Goal: Task Accomplishment & Management: Complete application form

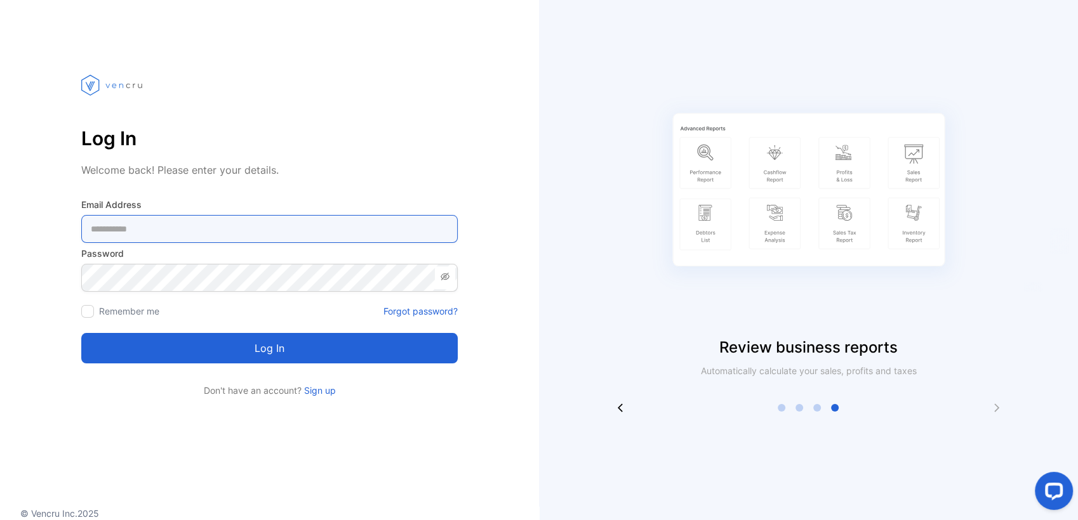
type Address-inputemail "**********"
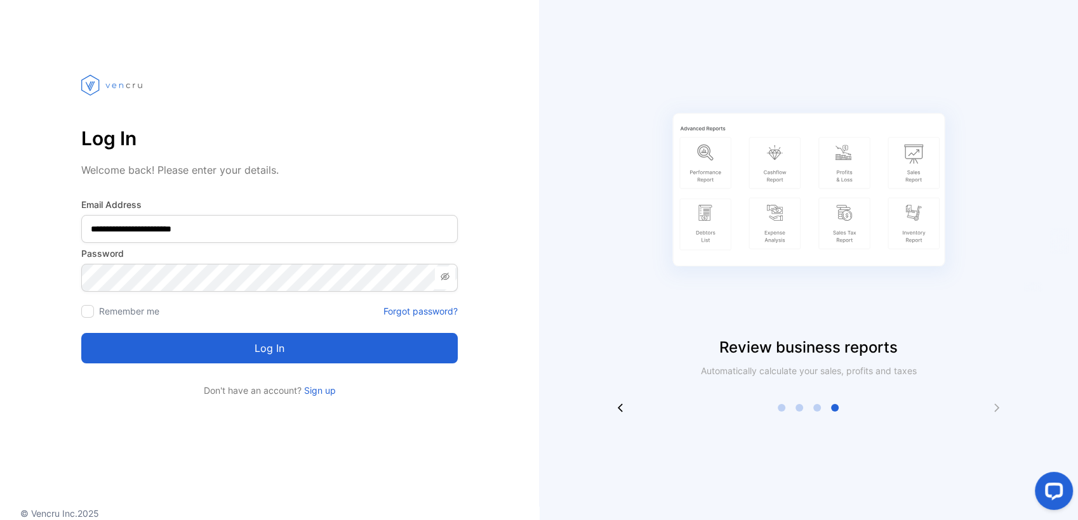
click at [248, 352] on button "Log in" at bounding box center [269, 348] width 376 height 30
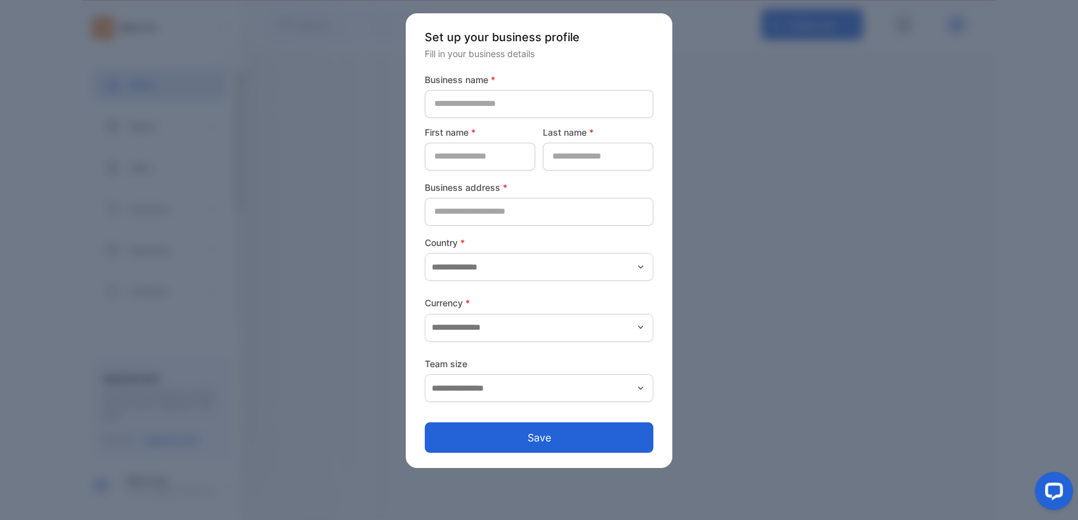
click at [408, 254] on div "Set up your business profile Fill in your business details Business name * Firs…" at bounding box center [539, 241] width 267 height 456
click at [389, 244] on div at bounding box center [539, 260] width 1078 height 520
click at [842, 165] on div at bounding box center [539, 260] width 1078 height 520
click at [819, 165] on div at bounding box center [539, 260] width 1078 height 520
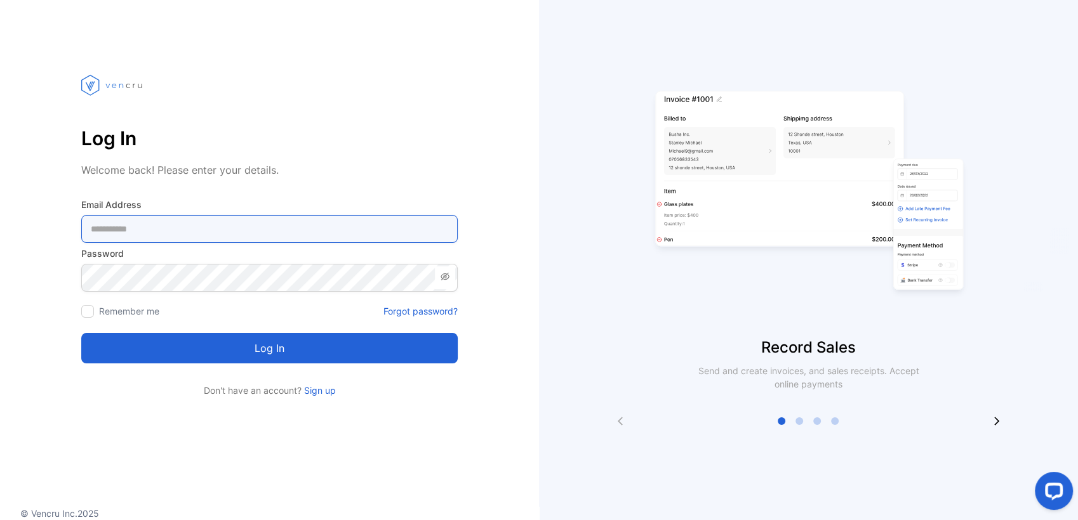
type Address-inputemail "**********"
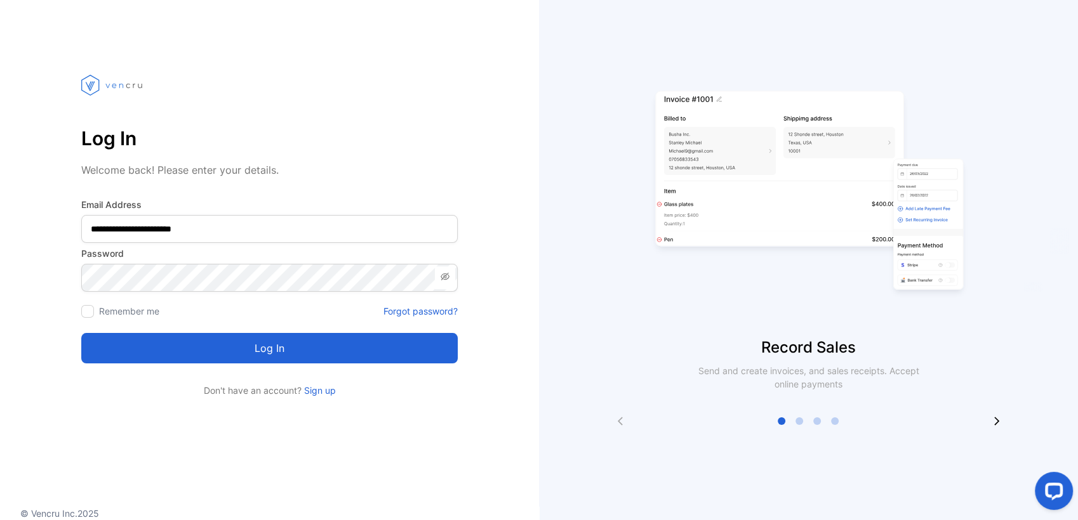
click at [448, 352] on button "Log in" at bounding box center [269, 348] width 376 height 30
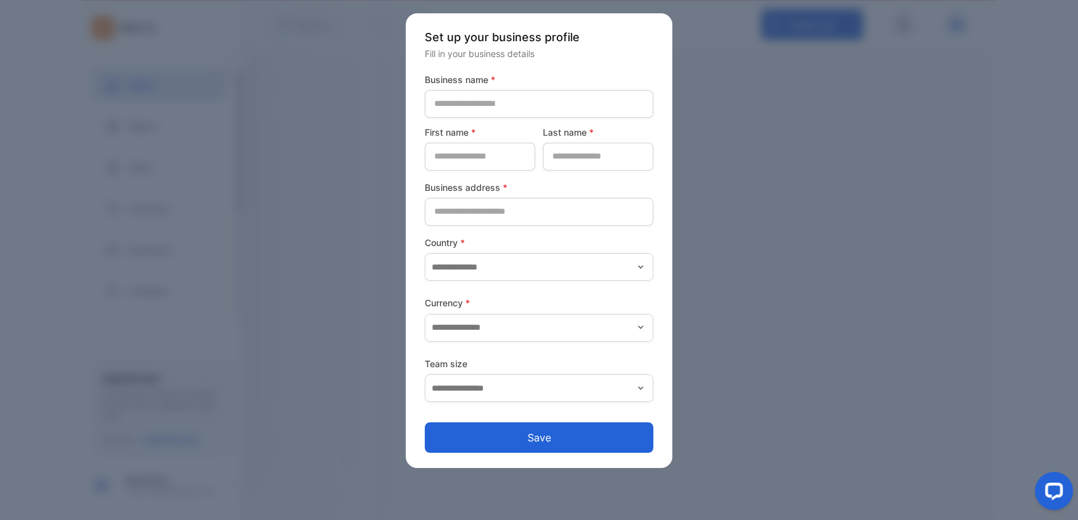
click at [453, 432] on button "Save" at bounding box center [539, 438] width 228 height 30
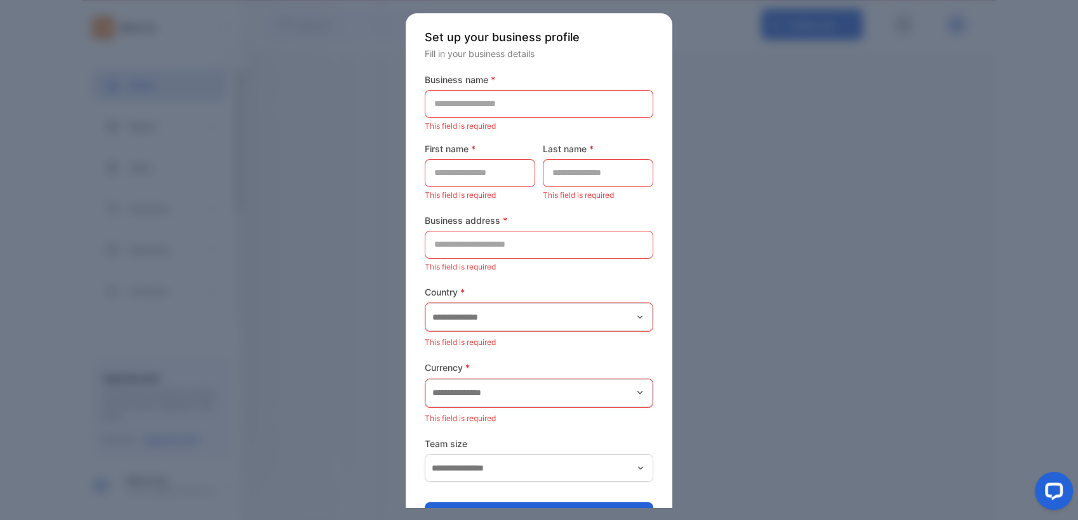
click at [239, 260] on div at bounding box center [539, 260] width 1078 height 520
click at [292, 216] on div at bounding box center [539, 260] width 1078 height 520
drag, startPoint x: 290, startPoint y: 215, endPoint x: 305, endPoint y: 132, distance: 84.5
click at [305, 132] on div at bounding box center [539, 260] width 1078 height 520
drag, startPoint x: 306, startPoint y: 131, endPoint x: 298, endPoint y: 129, distance: 8.5
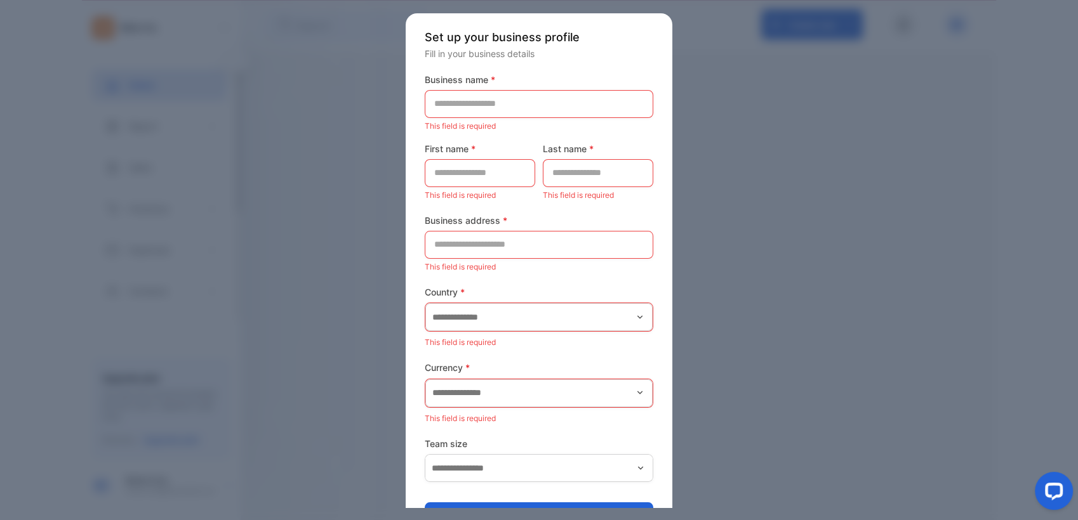
click at [305, 129] on div at bounding box center [539, 260] width 1078 height 520
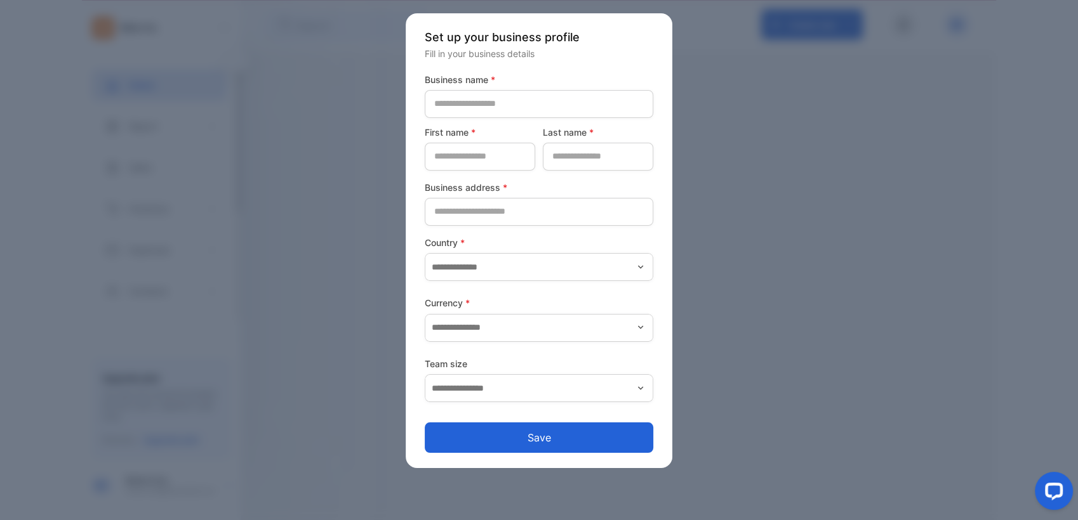
click at [93, 87] on div at bounding box center [539, 260] width 1078 height 520
drag, startPoint x: 133, startPoint y: 79, endPoint x: 137, endPoint y: 74, distance: 7.2
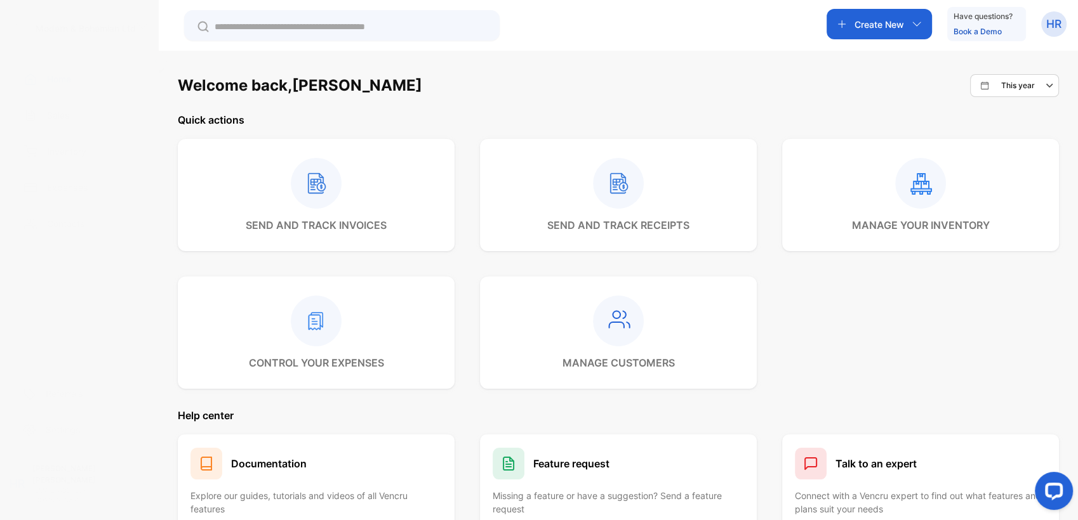
drag, startPoint x: 137, startPoint y: 74, endPoint x: 477, endPoint y: 84, distance: 340.4
click at [482, 86] on div "Welcome back, Hans This year" at bounding box center [618, 85] width 881 height 23
